Goal: Find contact information: Find contact information

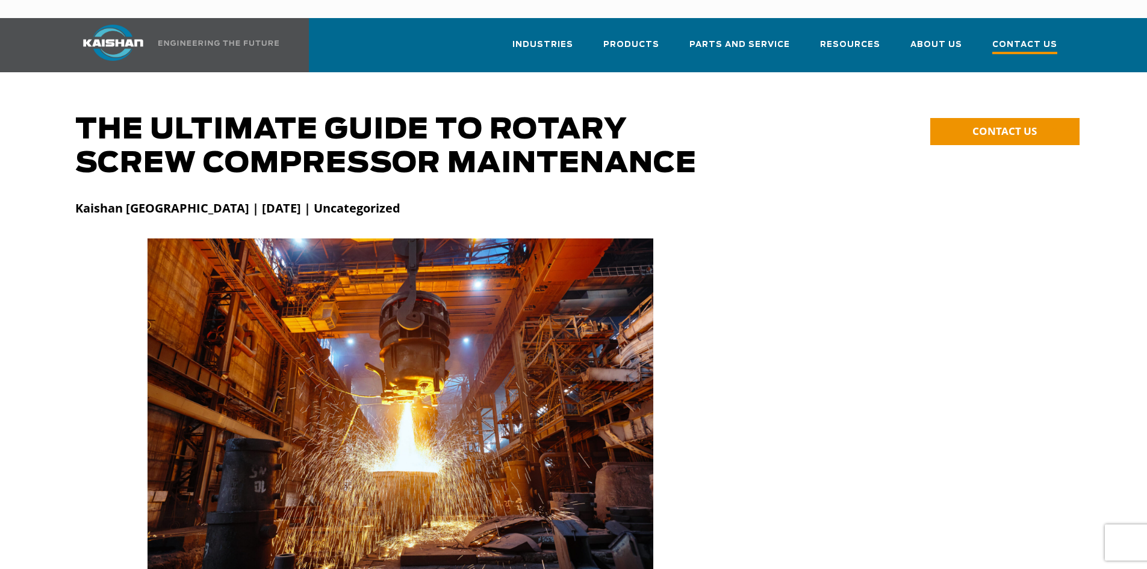
click at [1048, 38] on span "Contact Us" at bounding box center [1025, 46] width 65 height 16
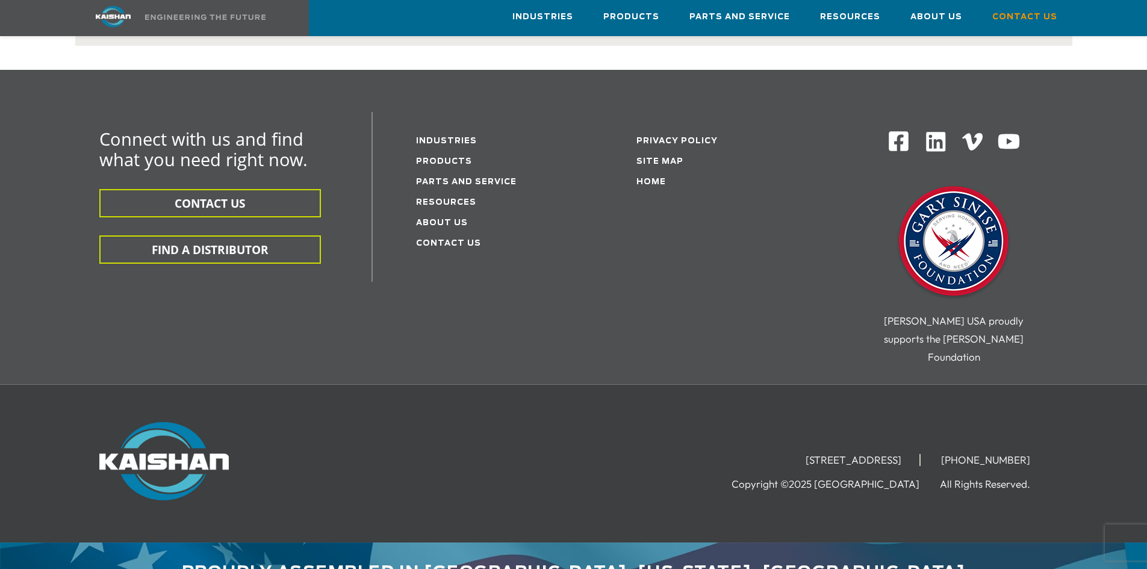
scroll to position [260, 0]
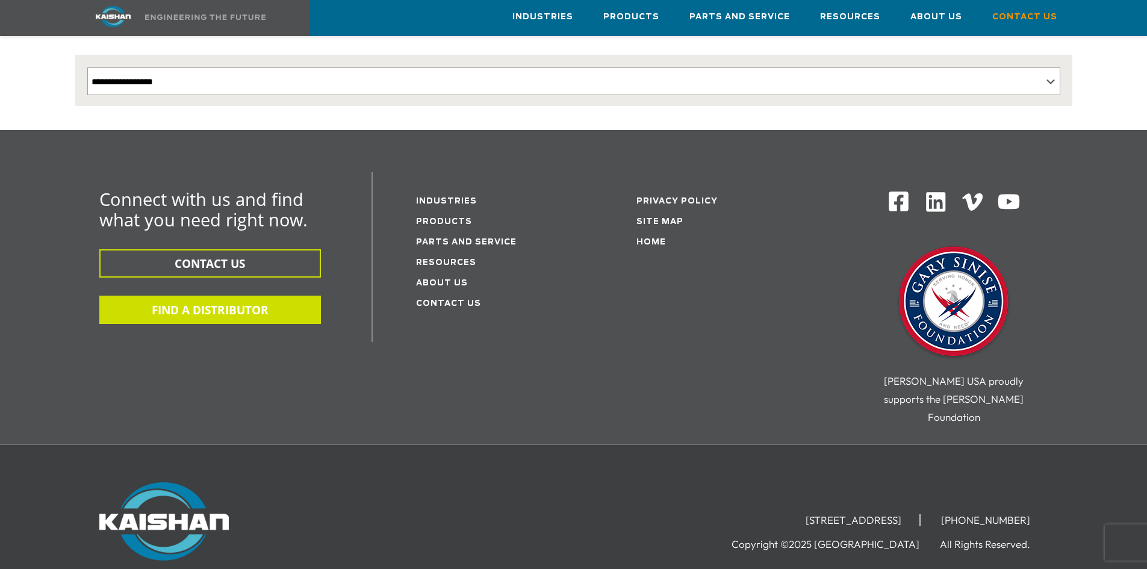
click at [246, 296] on button "FIND A DISTRIBUTOR" at bounding box center [210, 310] width 222 height 28
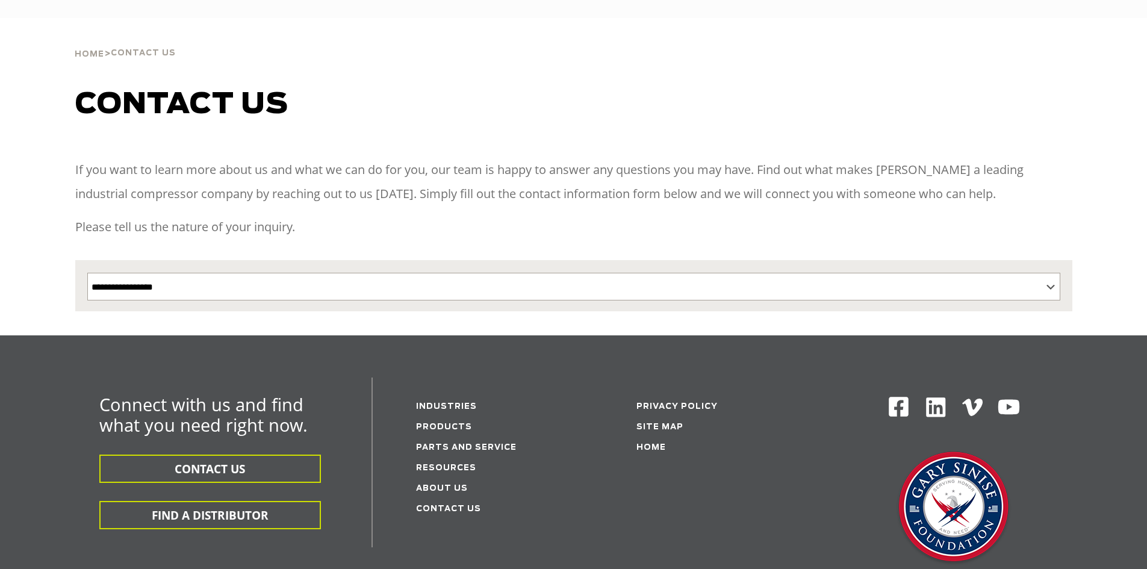
select select "**********"
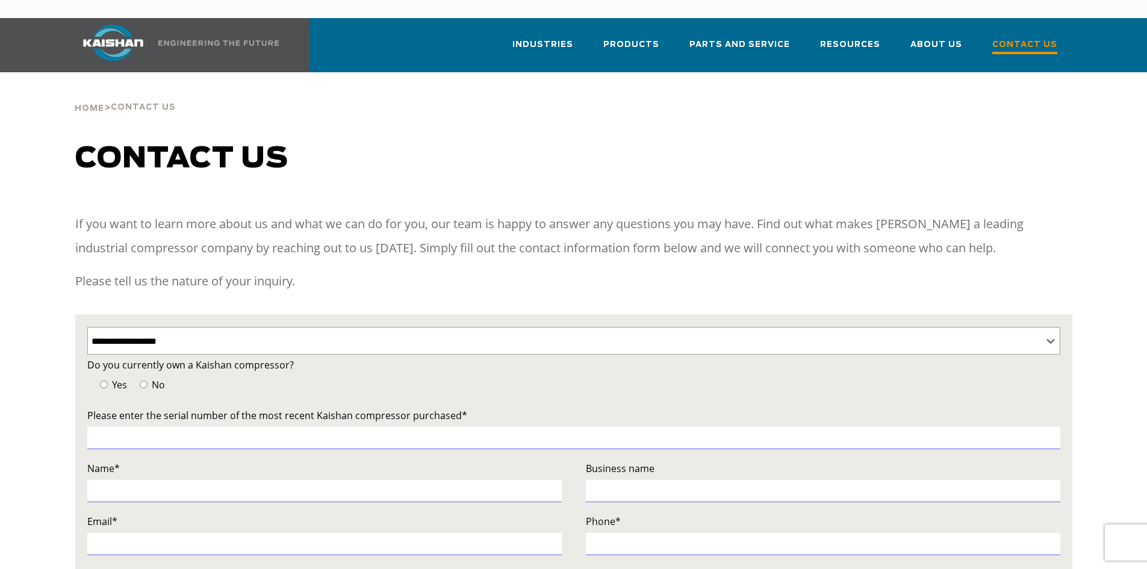
click at [1017, 38] on span "Contact Us" at bounding box center [1025, 46] width 65 height 16
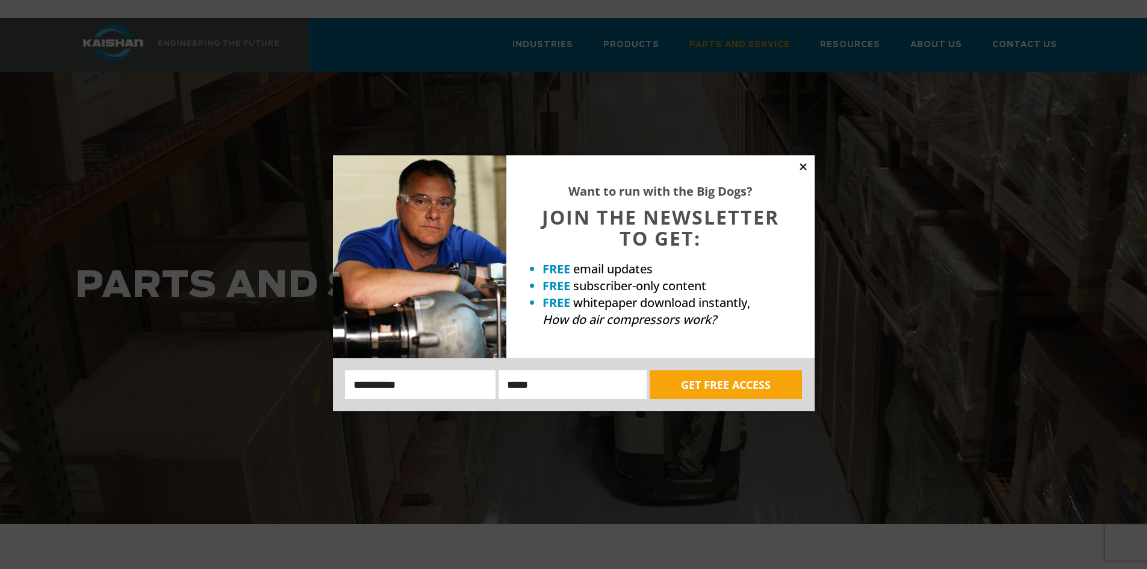
click at [804, 164] on icon at bounding box center [803, 166] width 11 height 11
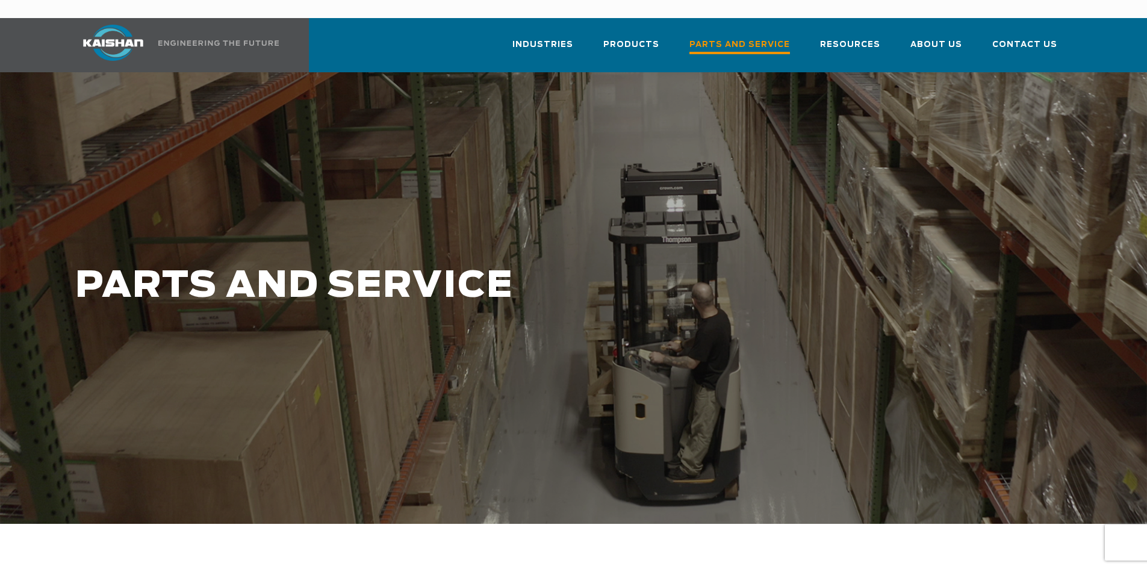
click at [734, 38] on span "Parts and Service" at bounding box center [740, 46] width 101 height 16
click at [723, 38] on span "Parts and Service" at bounding box center [740, 46] width 101 height 16
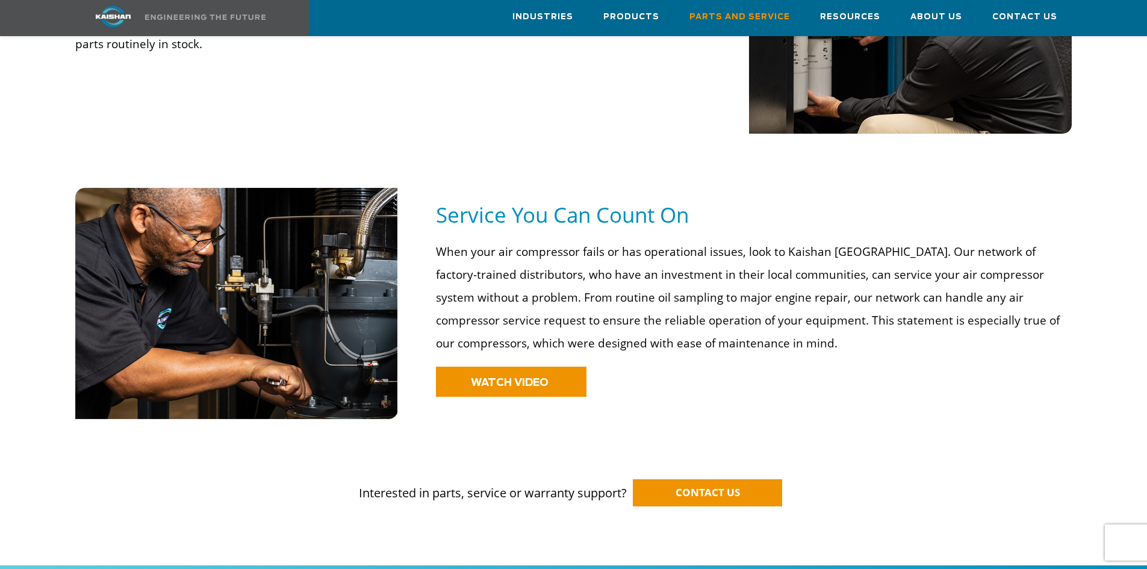
scroll to position [843, 0]
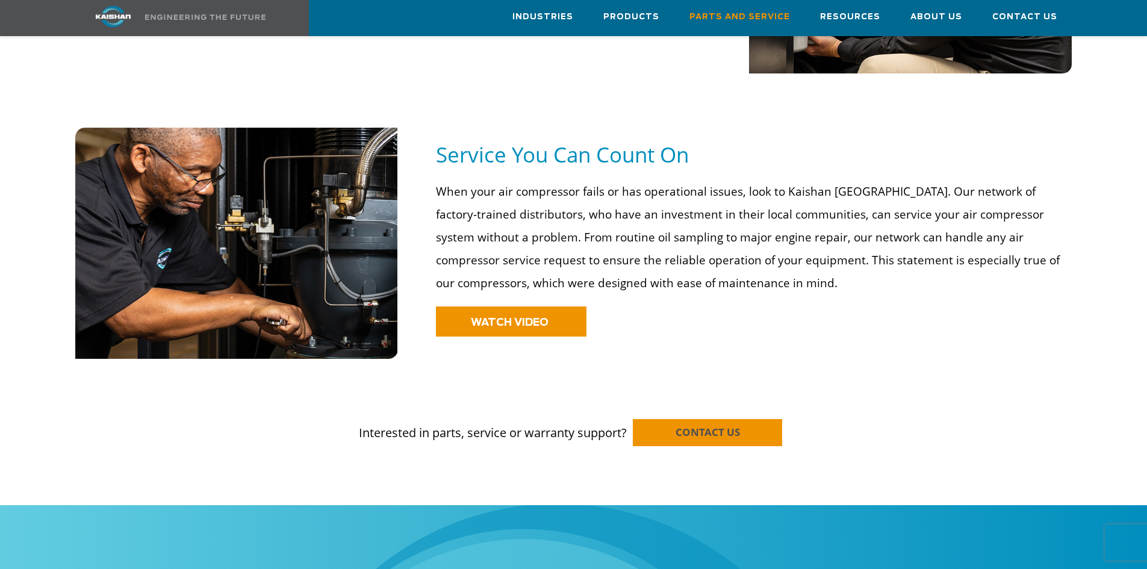
click at [677, 420] on link "CONTACT US" at bounding box center [707, 432] width 149 height 27
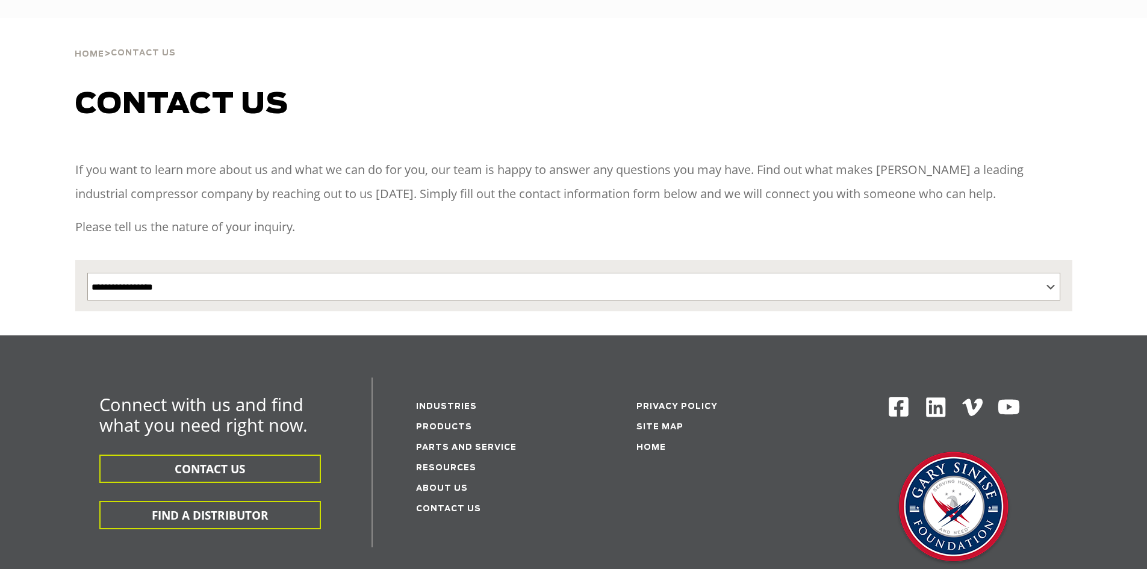
select select "**********"
